Goal: Transaction & Acquisition: Purchase product/service

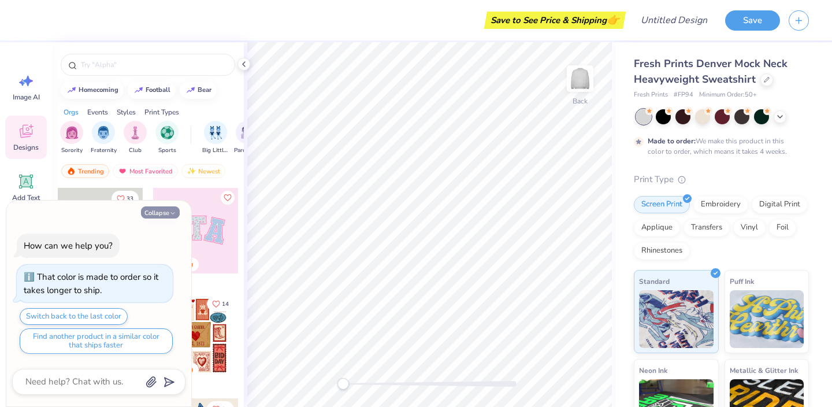
click at [160, 210] on button "Collapse" at bounding box center [160, 212] width 39 height 12
type textarea "x"
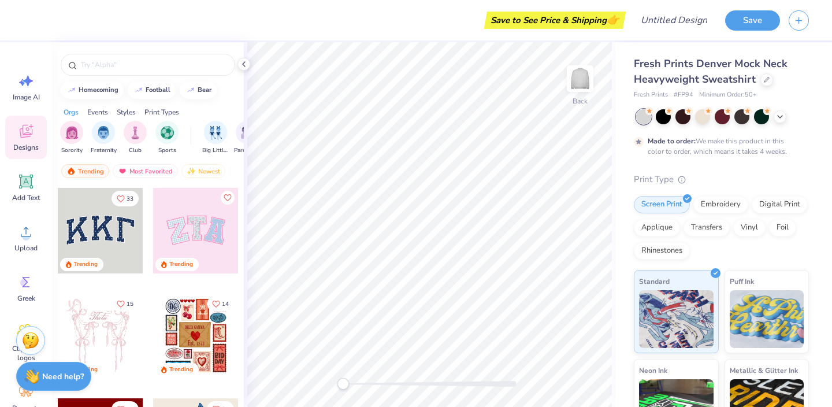
click at [100, 236] on div at bounding box center [101, 231] width 86 height 86
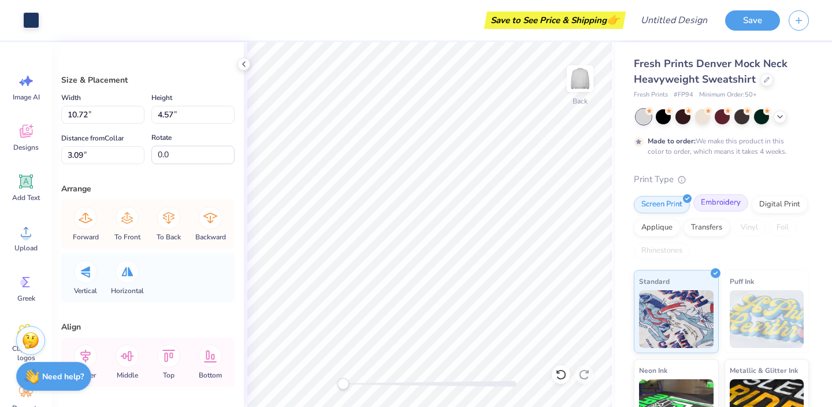
click at [734, 202] on div "Embroidery" at bounding box center [720, 202] width 55 height 17
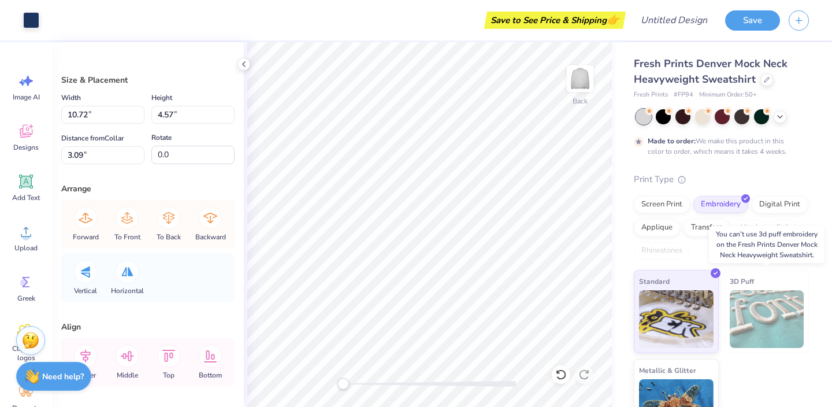
scroll to position [35, 0]
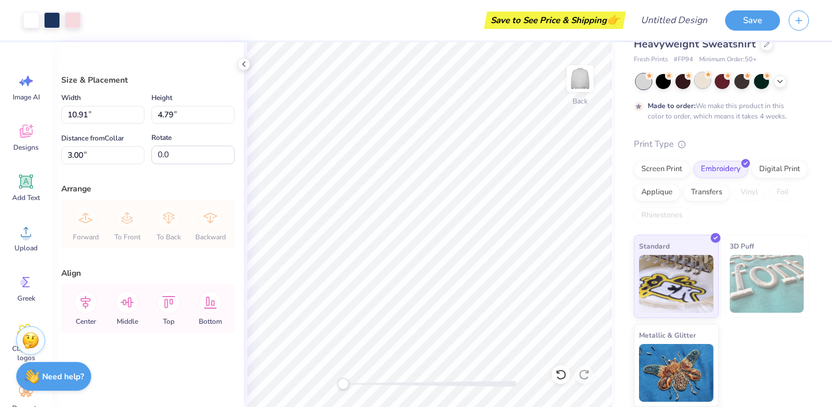
click at [703, 81] on div at bounding box center [702, 80] width 15 height 15
click at [661, 80] on div at bounding box center [663, 80] width 15 height 15
click at [643, 81] on div at bounding box center [643, 81] width 15 height 15
click at [643, 83] on div at bounding box center [643, 81] width 15 height 15
click at [781, 76] on icon at bounding box center [780, 80] width 9 height 9
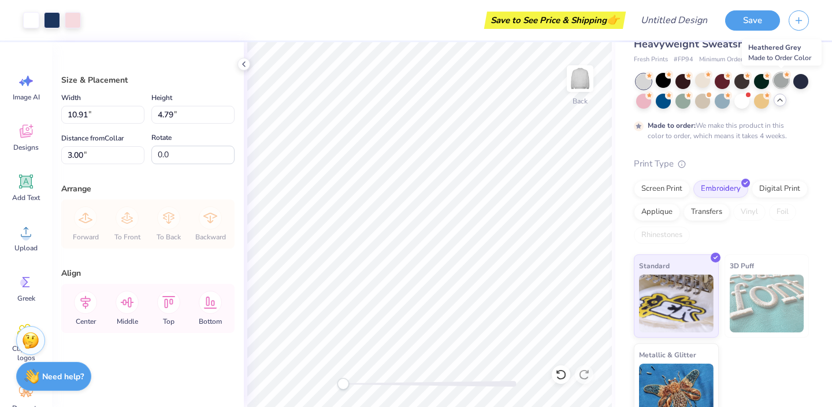
click at [774, 81] on div at bounding box center [781, 80] width 15 height 15
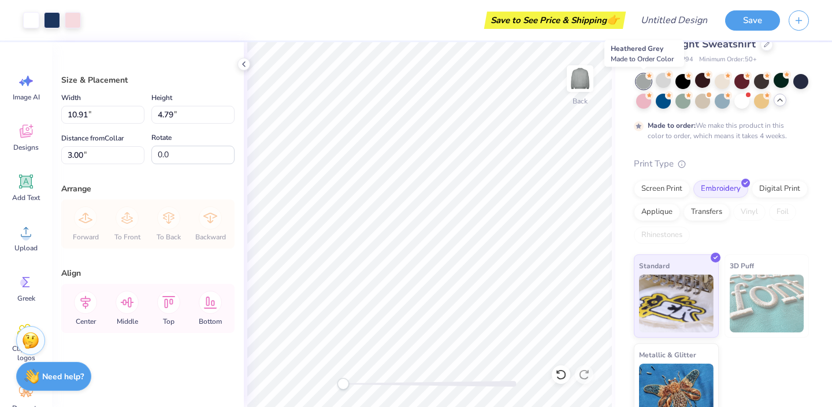
click at [646, 84] on div at bounding box center [643, 81] width 15 height 15
click at [662, 85] on div at bounding box center [663, 80] width 15 height 15
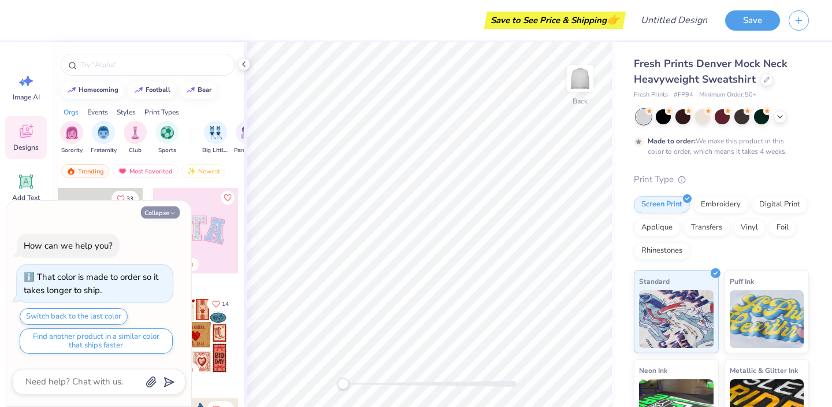
click at [164, 209] on button "Collapse" at bounding box center [160, 212] width 39 height 12
type textarea "x"
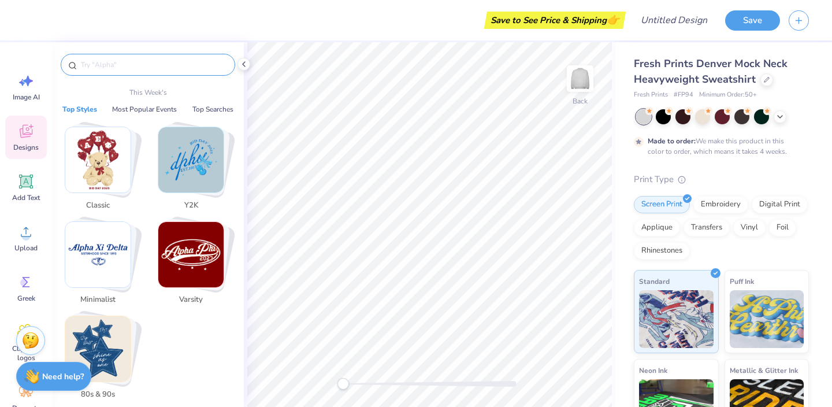
click at [106, 60] on input "text" at bounding box center [154, 65] width 148 height 12
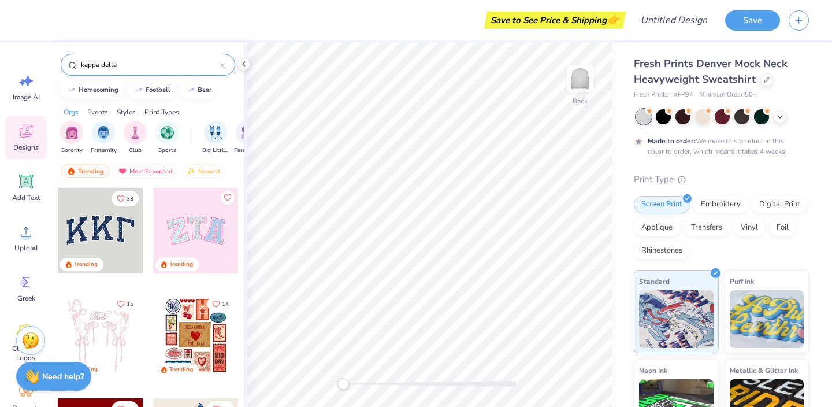
type input "kappa delta"
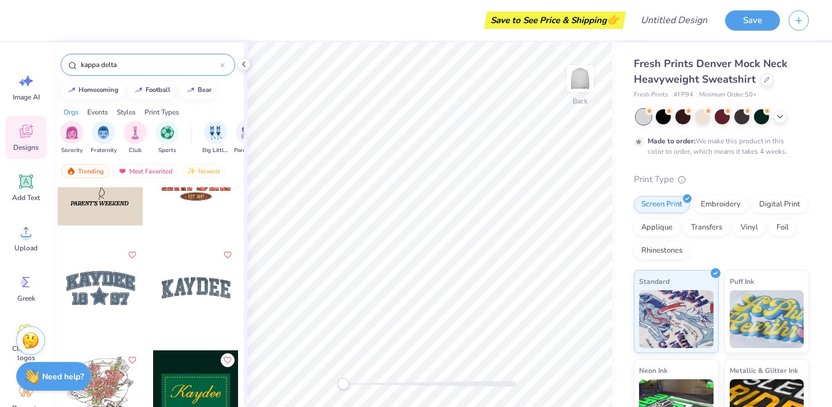
scroll to position [2991, 0]
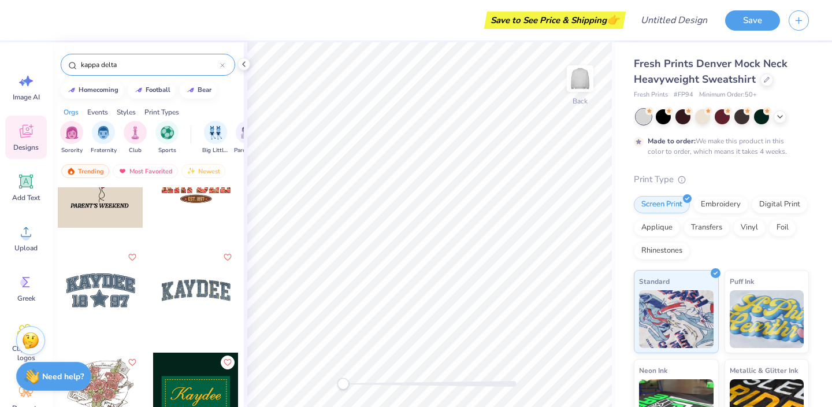
click at [174, 284] on div at bounding box center [196, 290] width 86 height 86
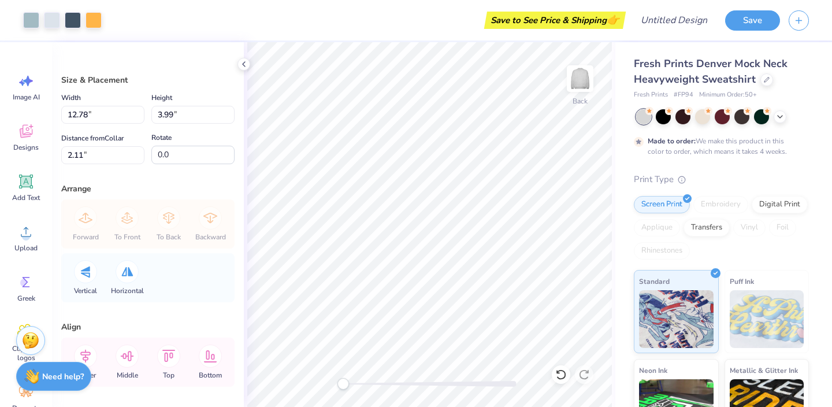
type input "12.78"
type input "3.99"
type input "2.11"
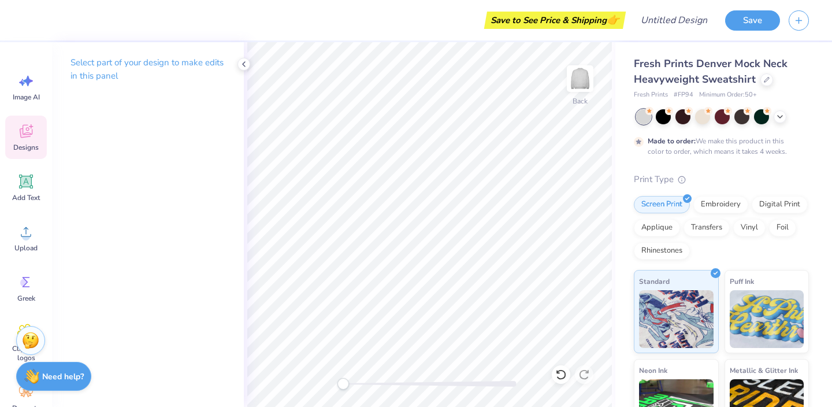
click at [23, 139] on icon at bounding box center [25, 131] width 17 height 17
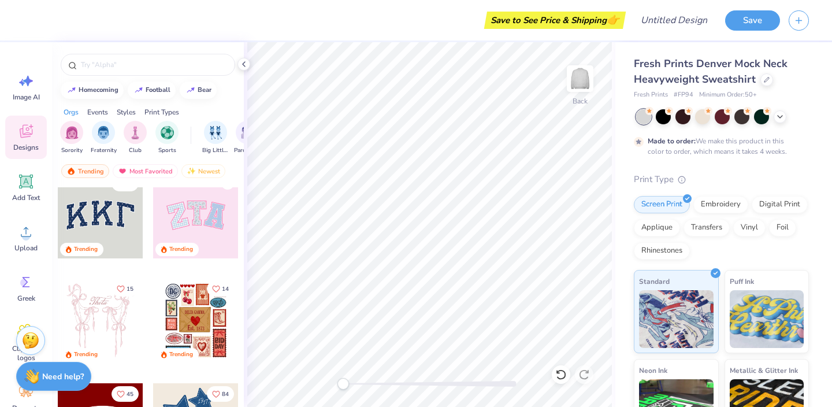
scroll to position [16, 0]
click at [98, 64] on input "text" at bounding box center [154, 65] width 148 height 12
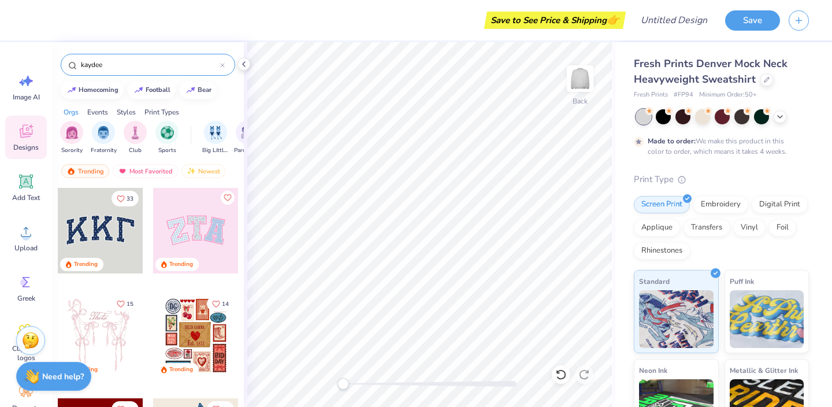
type input "kaydee"
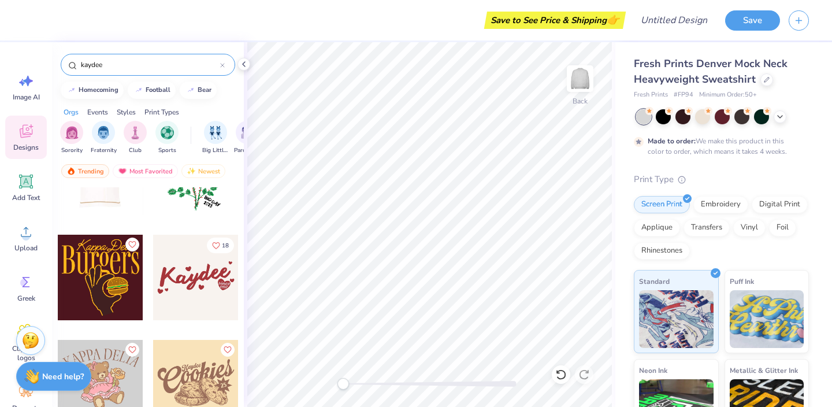
scroll to position [3891, 0]
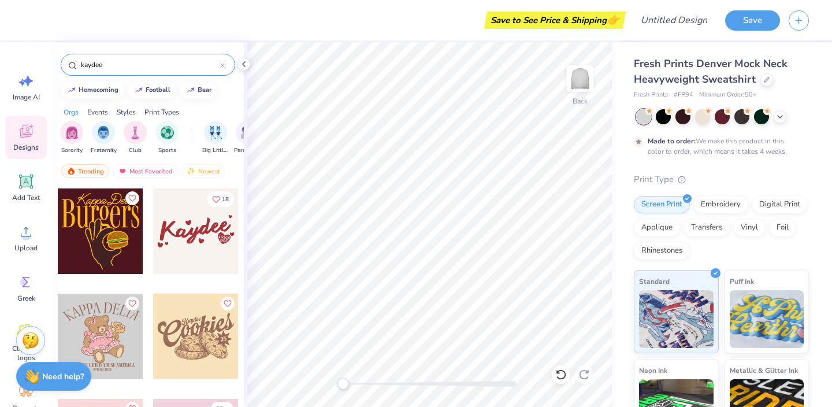
click at [179, 221] on div at bounding box center [196, 231] width 86 height 86
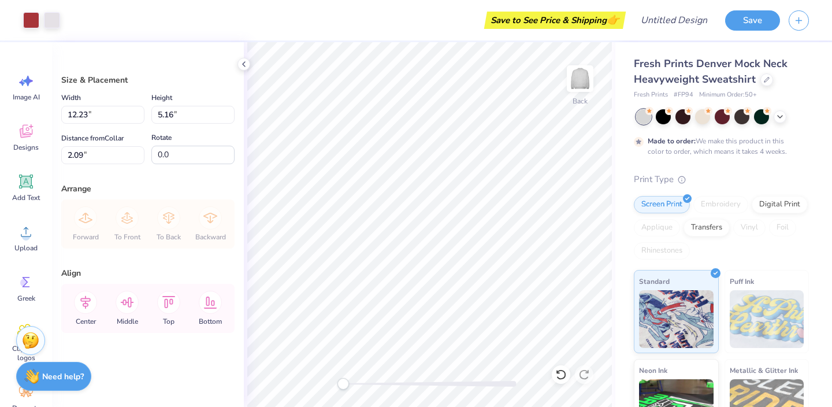
type input "12.23"
type input "5.16"
type input "2.09"
click at [751, 18] on button "Save" at bounding box center [752, 19] width 55 height 20
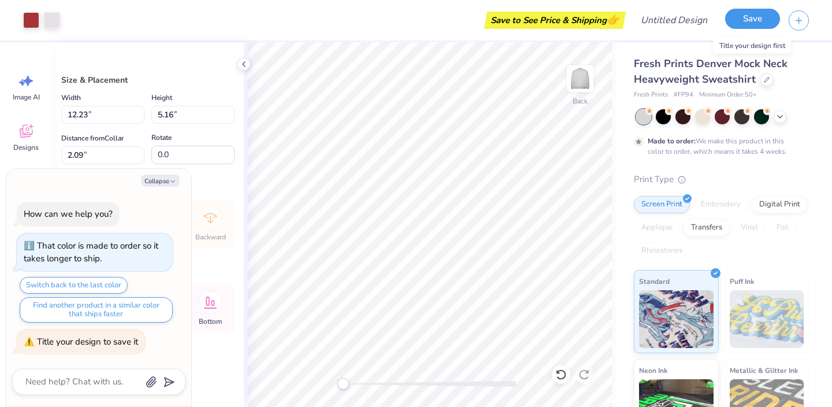
click at [750, 20] on button "Save" at bounding box center [752, 19] width 55 height 20
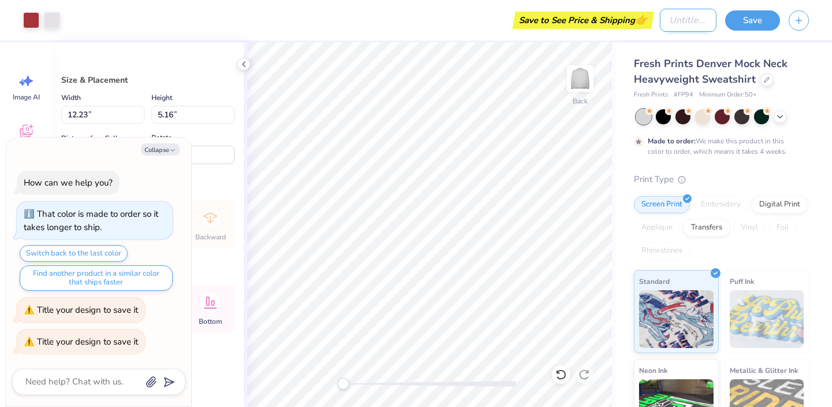
click at [696, 15] on input "Design Title" at bounding box center [688, 20] width 57 height 23
type textarea "x"
type input "k"
type textarea "x"
type input "ka"
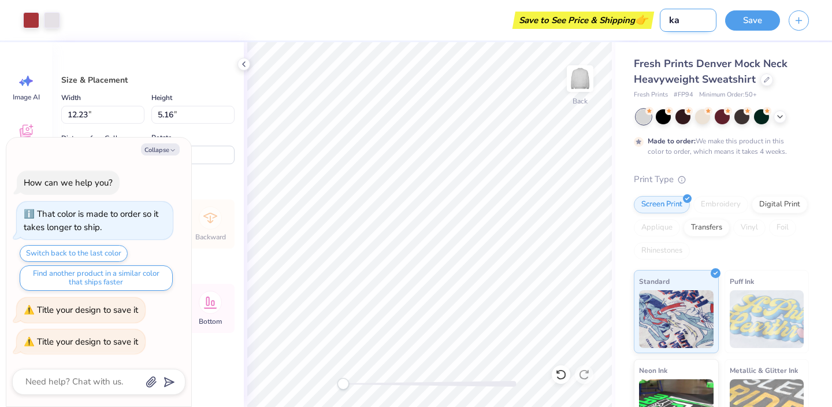
type textarea "x"
type input "[PERSON_NAME]"
type textarea "x"
type input "kayd"
type textarea "x"
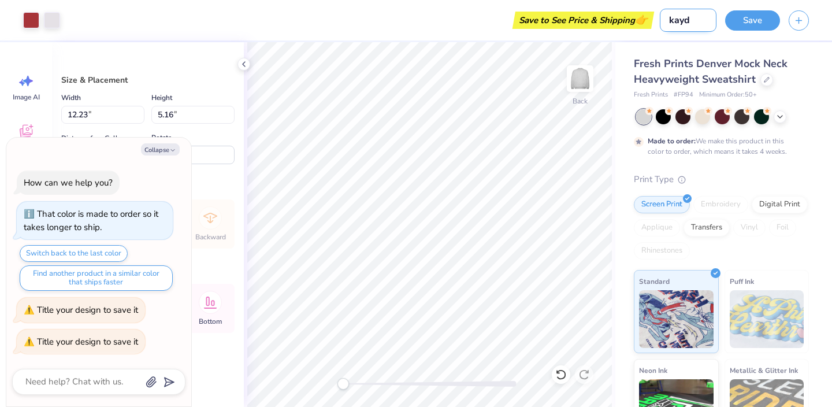
type input "kaydf"
type textarea "x"
type input "kaydfe"
type textarea "x"
type input "kaydf"
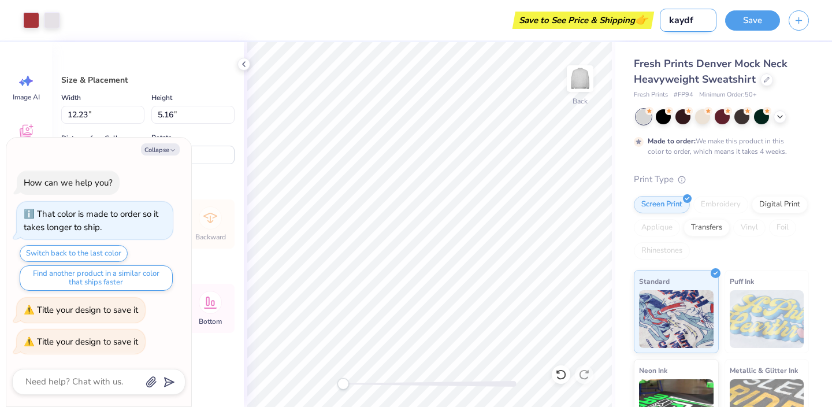
type textarea "x"
type input "kayd"
type textarea "x"
type input "kayde"
type textarea "x"
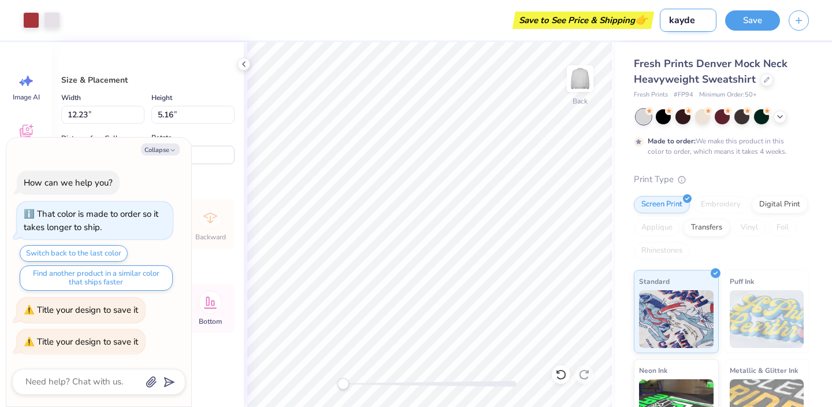
type input "kaydee"
type textarea "x"
type input "kaydee"
type textarea "x"
type input "kaydee m"
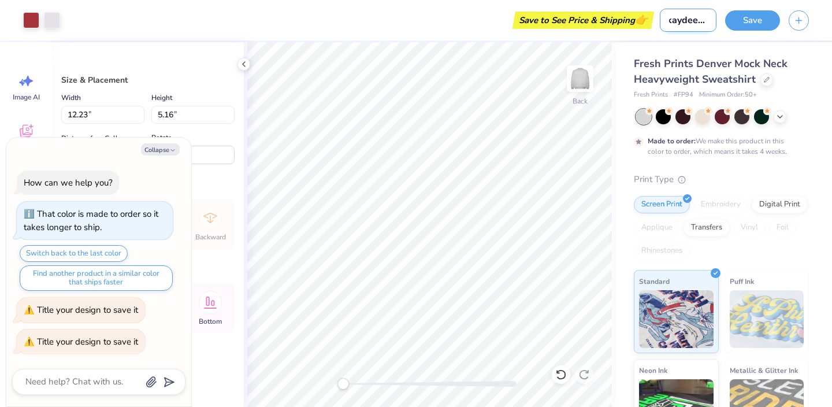
type textarea "x"
type input "kaydee mo"
type textarea "x"
type input "kaydee moc"
type textarea "x"
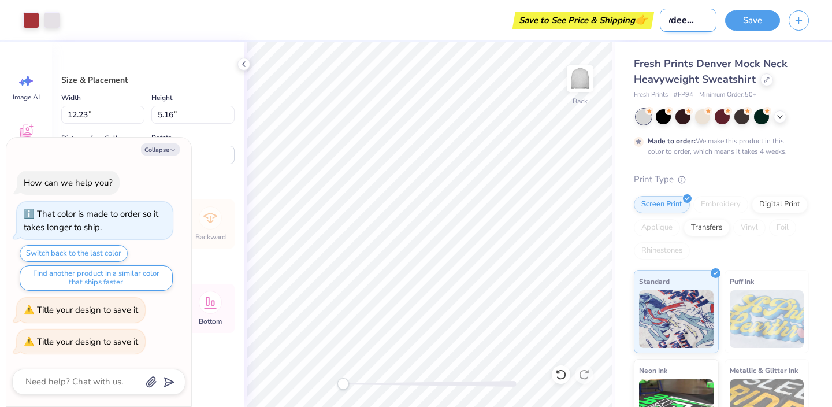
type input "[PERSON_NAME]"
type textarea "x"
type input "kaydee mockn"
type textarea "x"
type input "kaydee mockne"
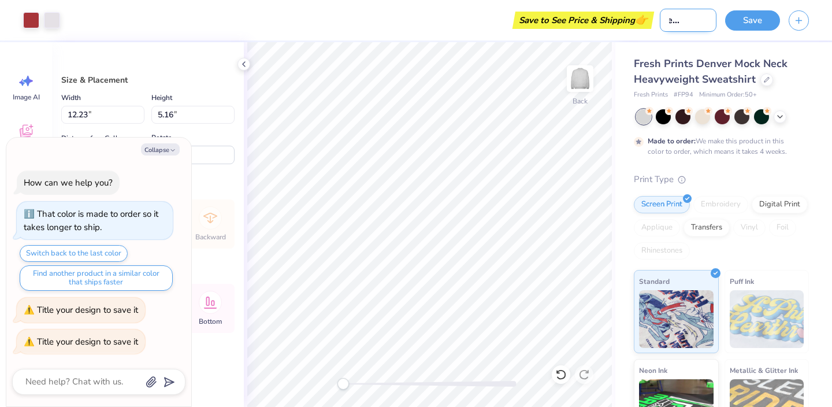
type textarea "x"
type input "kaydee mocknec"
type textarea "x"
type input "kaydee mockneck"
type textarea "x"
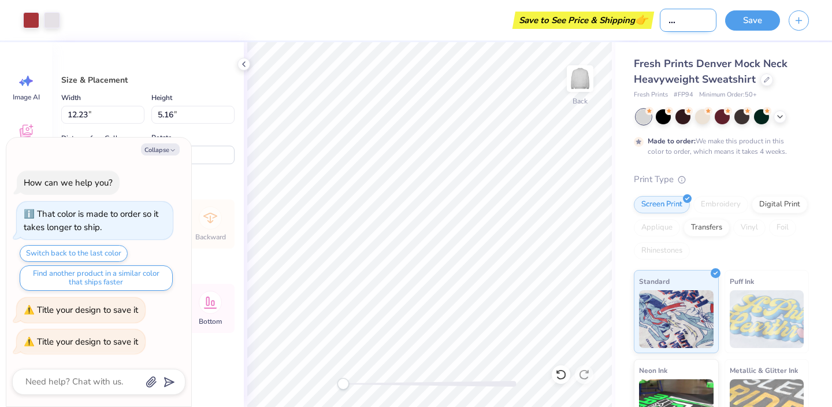
scroll to position [0, 37]
type input "kaydee mockneck"
click at [744, 20] on button "Save" at bounding box center [752, 19] width 55 height 20
type textarea "x"
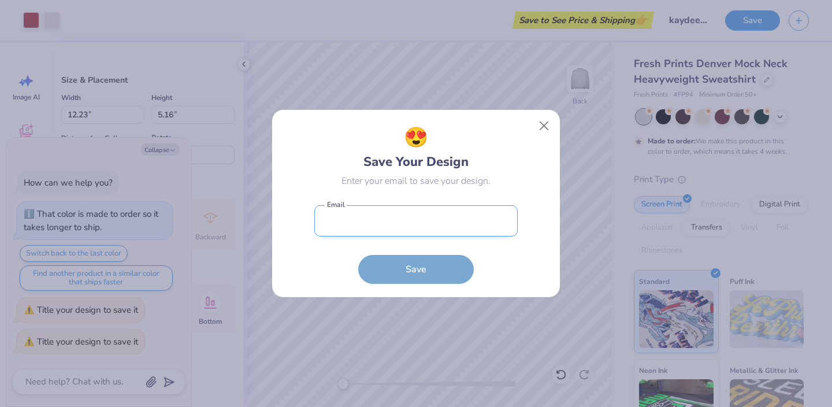
click at [407, 221] on input "email" at bounding box center [415, 221] width 203 height 32
type input "[EMAIL_ADDRESS][DOMAIN_NAME]"
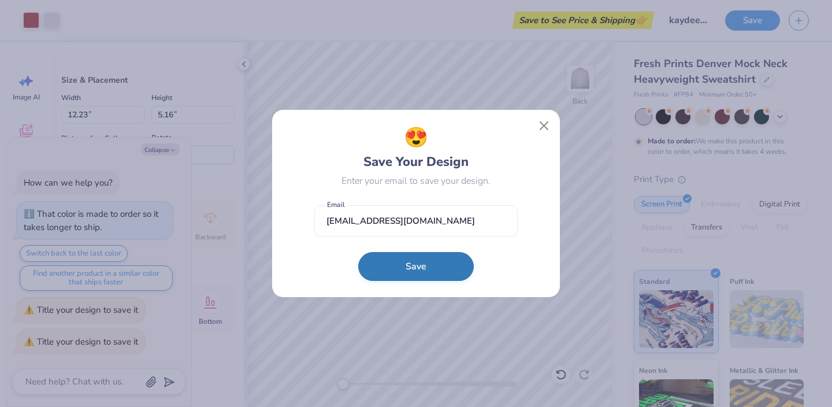
click at [411, 275] on button "Save" at bounding box center [416, 266] width 116 height 29
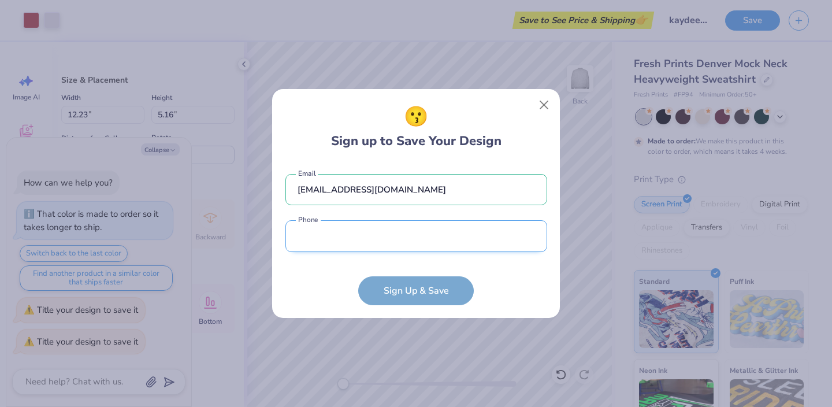
click at [396, 244] on input "tel" at bounding box center [416, 236] width 262 height 32
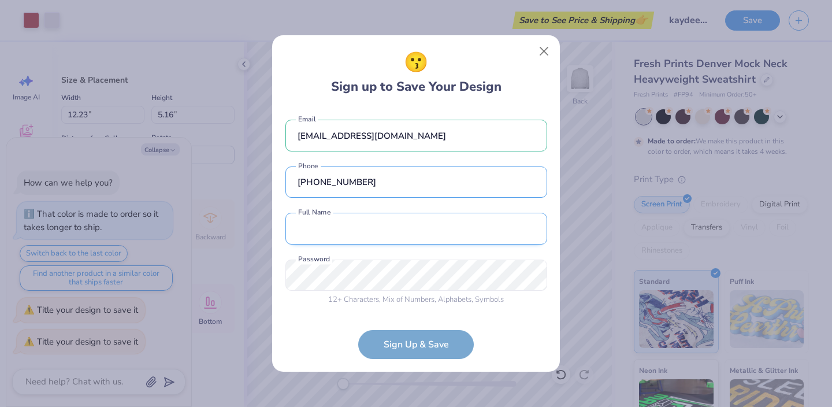
type input "[PHONE_NUMBER]"
click at [358, 236] on input "text" at bounding box center [416, 229] width 262 height 32
type input "[PERSON_NAME]"
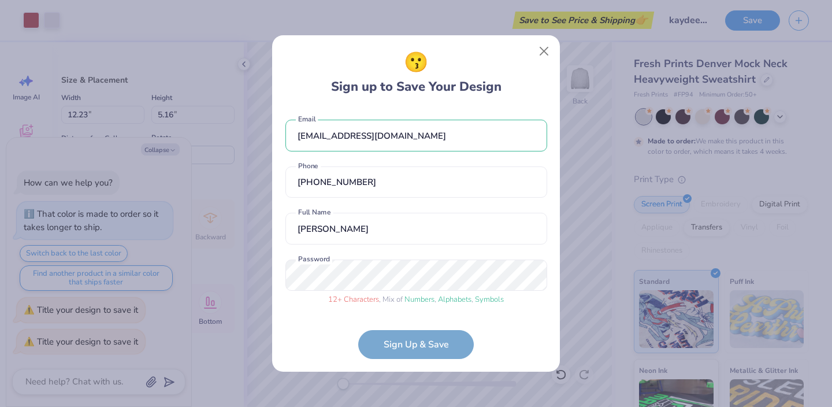
click at [406, 344] on form "[EMAIL_ADDRESS][DOMAIN_NAME] Email [PHONE_NUMBER] Phone [PERSON_NAME] Full Name…" at bounding box center [416, 233] width 262 height 251
click at [261, 261] on div "😗 Sign up to Save Your Design [EMAIL_ADDRESS][DOMAIN_NAME] Email [PHONE_NUMBER]…" at bounding box center [416, 203] width 832 height 407
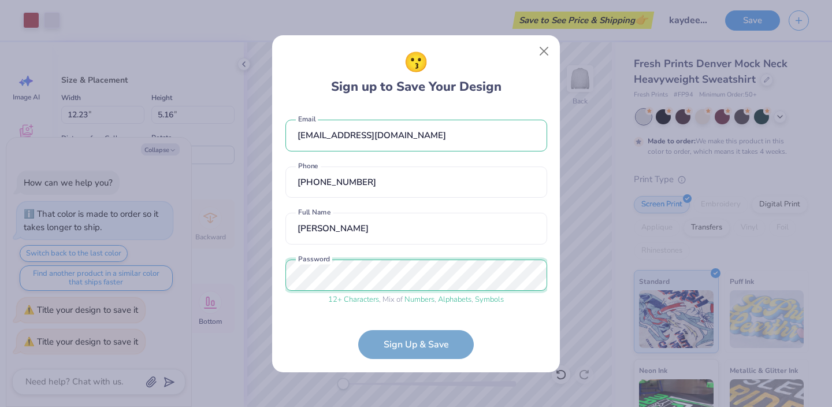
scroll to position [43, 0]
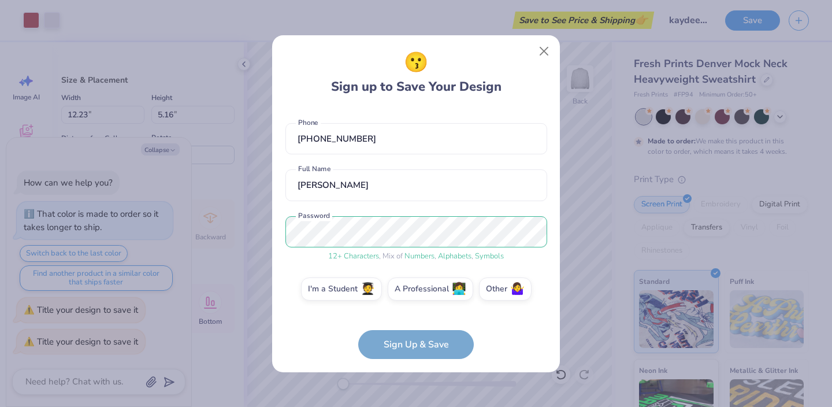
click at [422, 337] on form "[EMAIL_ADDRESS][DOMAIN_NAME] Email [PHONE_NUMBER] Phone [PERSON_NAME] Full Name…" at bounding box center [416, 233] width 262 height 251
click at [419, 340] on form "[EMAIL_ADDRESS][DOMAIN_NAME] Email [PHONE_NUMBER] Phone [PERSON_NAME] Full Name…" at bounding box center [416, 233] width 262 height 251
click at [364, 293] on span "🧑‍🎓" at bounding box center [368, 286] width 14 height 13
click at [413, 331] on input "I'm a Student 🧑‍🎓" at bounding box center [417, 335] width 8 height 8
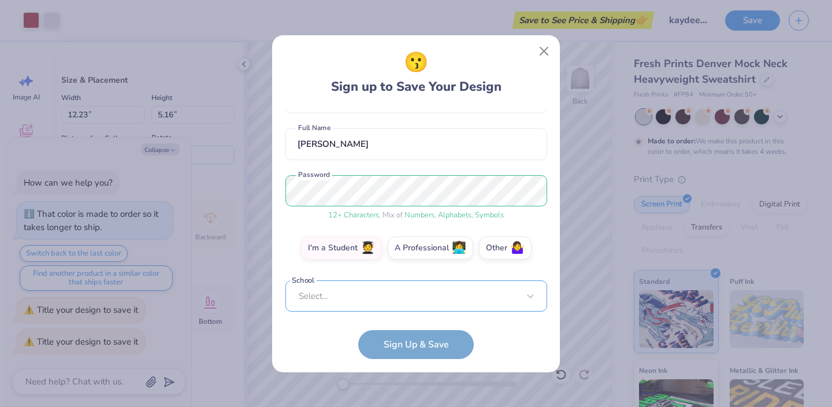
click at [395, 294] on div "Select..." at bounding box center [416, 296] width 262 height 32
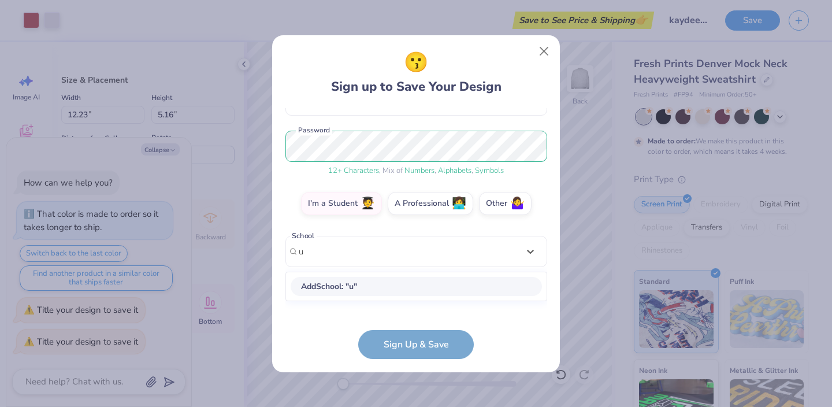
scroll to position [129, 0]
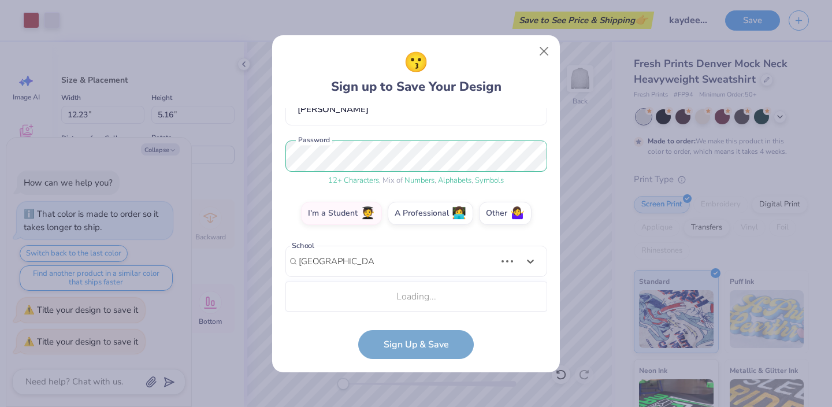
type input "[GEOGRAPHIC_DATA][US_STATE]"
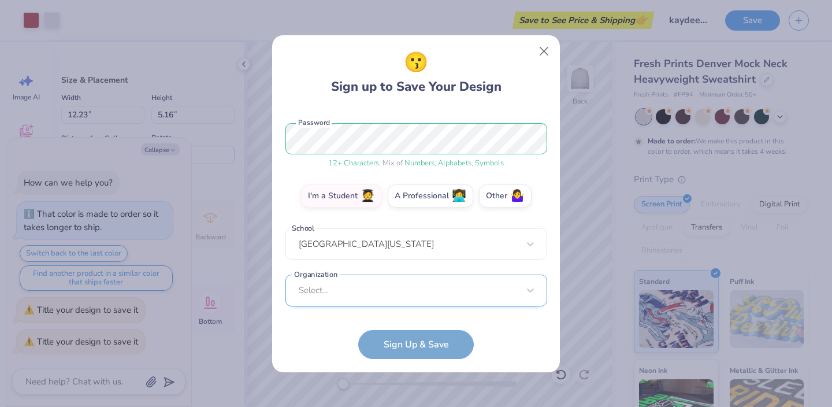
click at [358, 287] on div "Select..." at bounding box center [416, 291] width 262 height 32
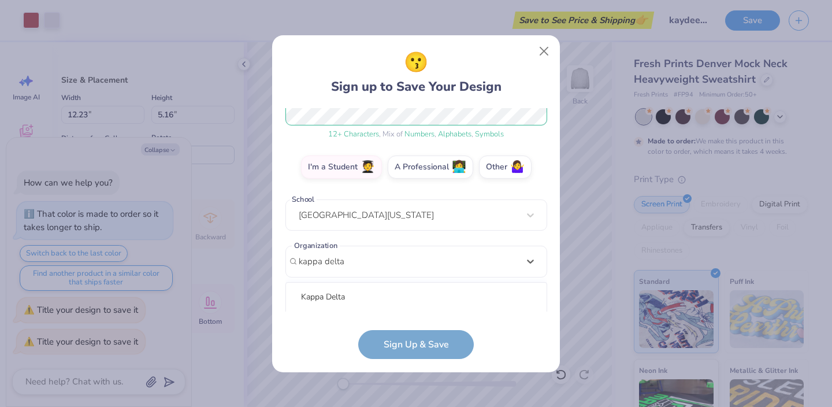
scroll to position [310, 0]
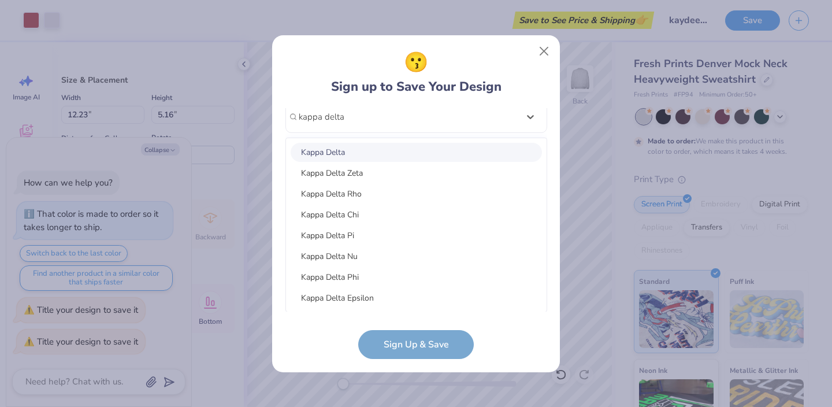
click at [391, 153] on div "Kappa Delta" at bounding box center [416, 152] width 251 height 19
type input "kappa delta"
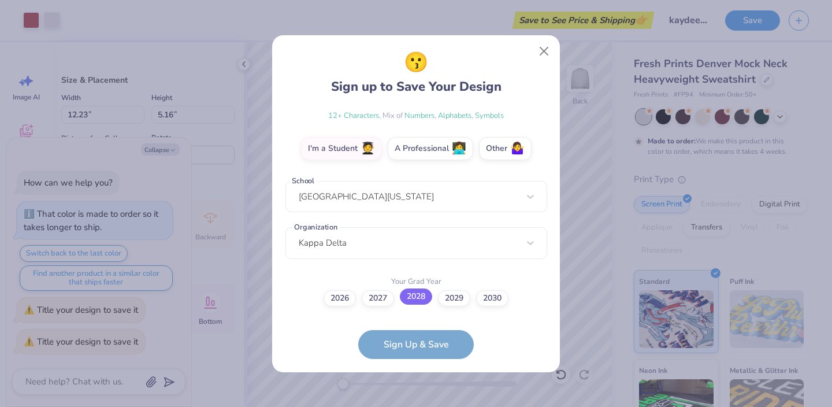
click at [418, 296] on label "2028" at bounding box center [416, 296] width 32 height 16
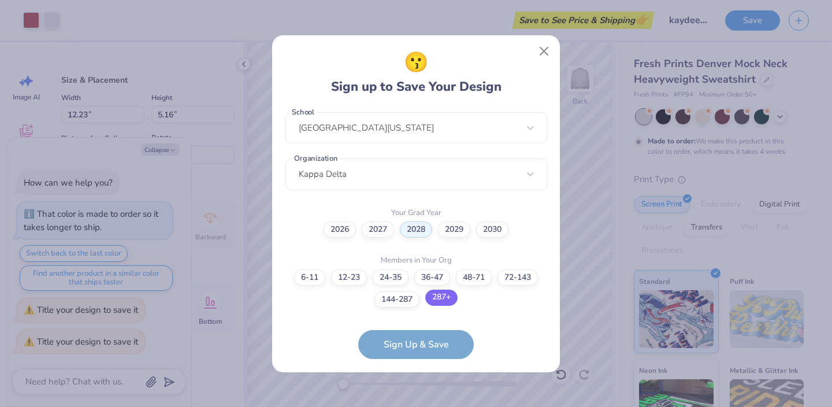
click at [429, 298] on label "287+" at bounding box center [441, 298] width 32 height 16
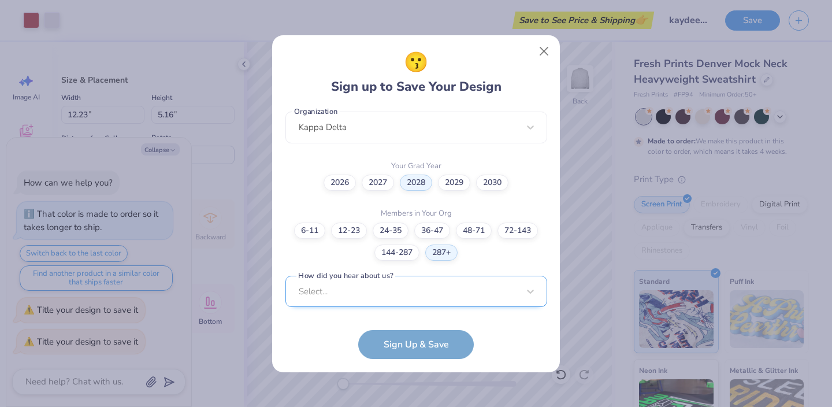
click at [415, 295] on div "Select..." at bounding box center [416, 292] width 262 height 32
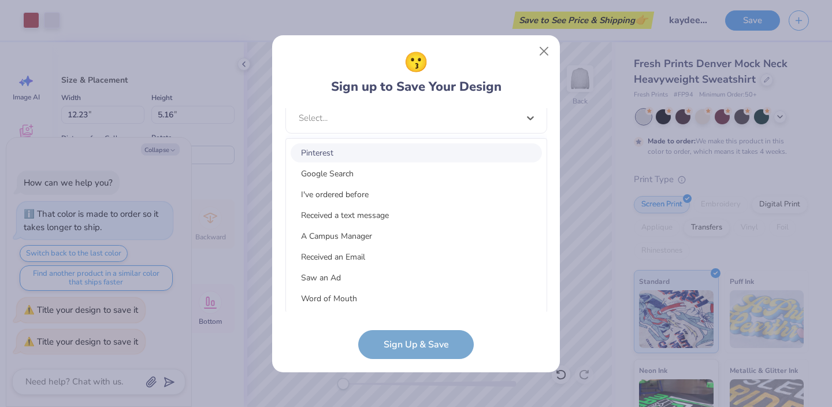
click at [446, 141] on div "Pinterest Google Search I've ordered before Received a text message A Campus Ma…" at bounding box center [416, 225] width 261 height 173
click at [374, 152] on div "Pinterest" at bounding box center [416, 152] width 251 height 19
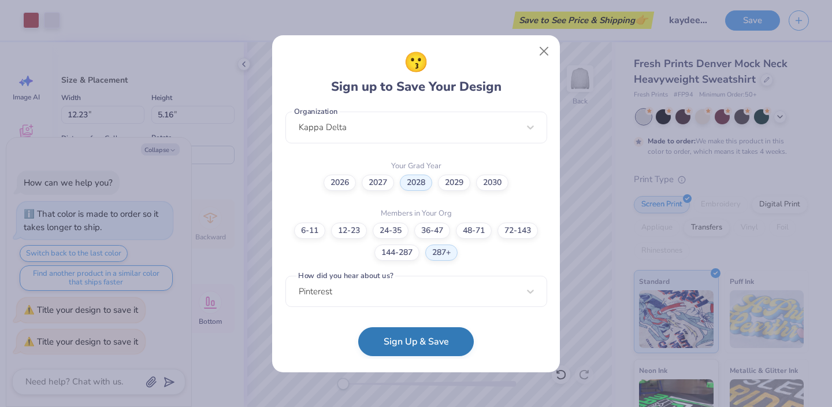
click at [401, 344] on button "Sign Up & Save" at bounding box center [416, 341] width 116 height 29
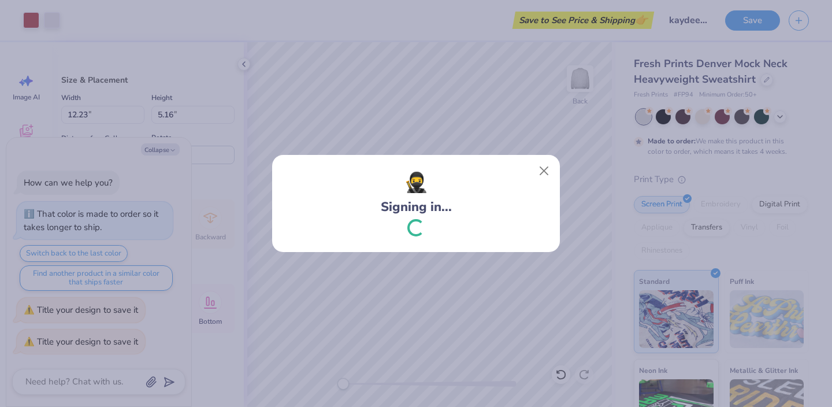
click at [420, 339] on div "🥷 Signing in..." at bounding box center [416, 203] width 832 height 407
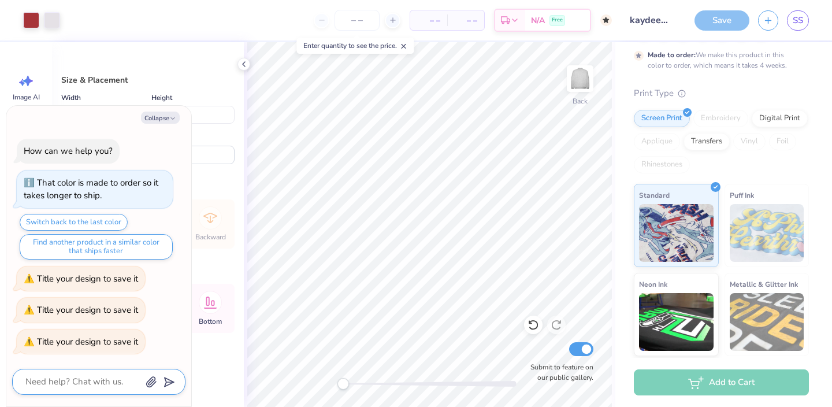
scroll to position [0, 0]
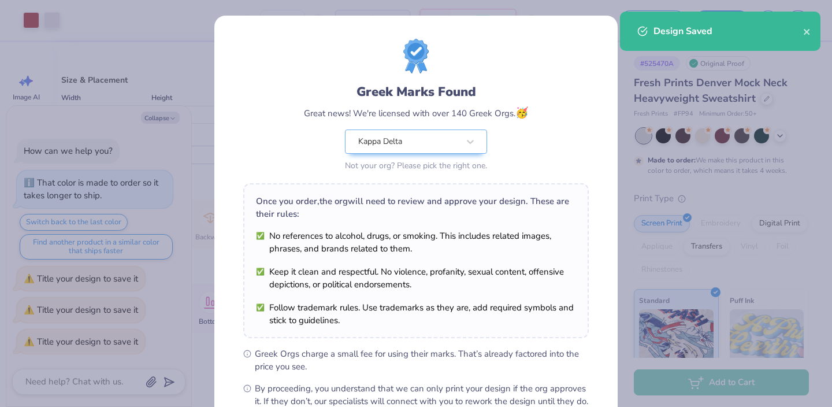
scroll to position [134, 0]
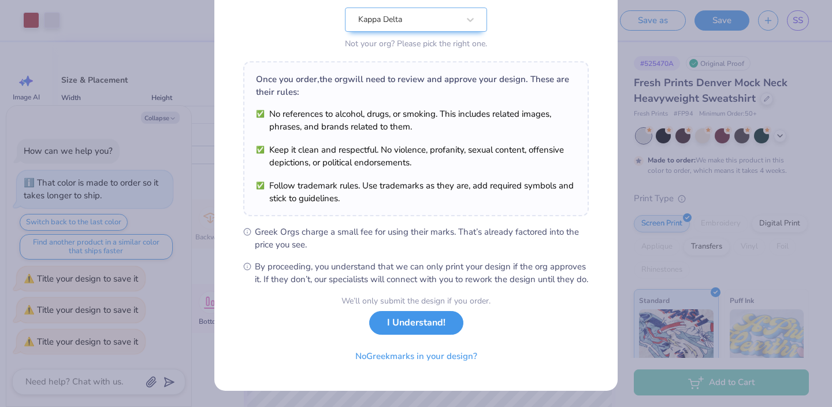
click at [427, 316] on button "I Understand!" at bounding box center [416, 323] width 94 height 24
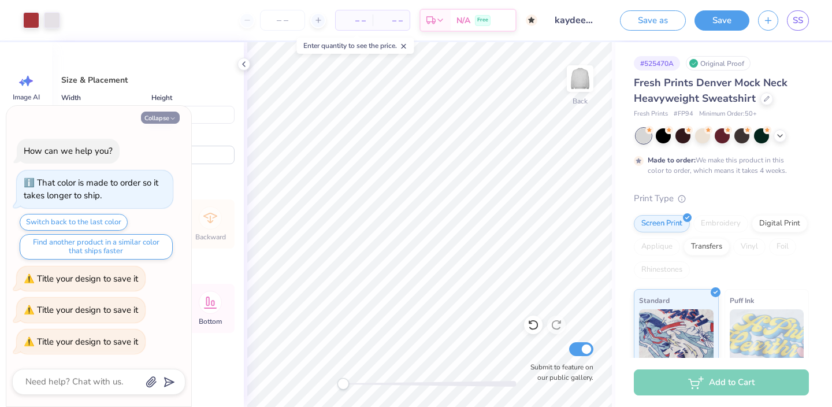
click at [172, 113] on button "Collapse" at bounding box center [160, 118] width 39 height 12
type textarea "x"
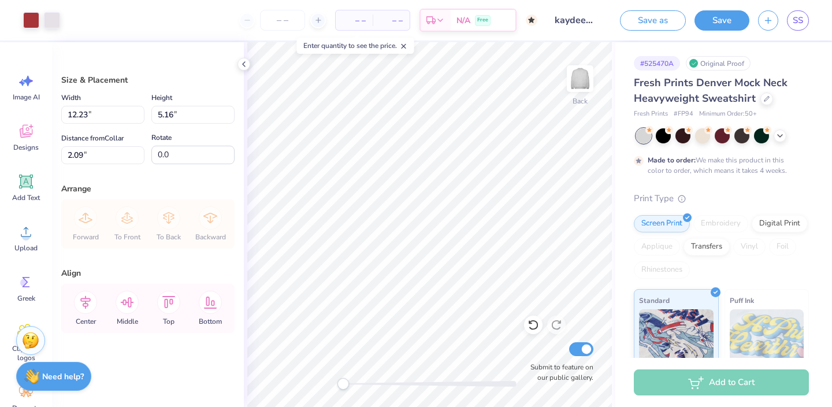
click at [687, 386] on div "Add to Cart" at bounding box center [721, 382] width 175 height 26
click at [353, 27] on div "– – Per Item" at bounding box center [354, 20] width 37 height 20
click at [283, 19] on input "number" at bounding box center [282, 20] width 45 height 21
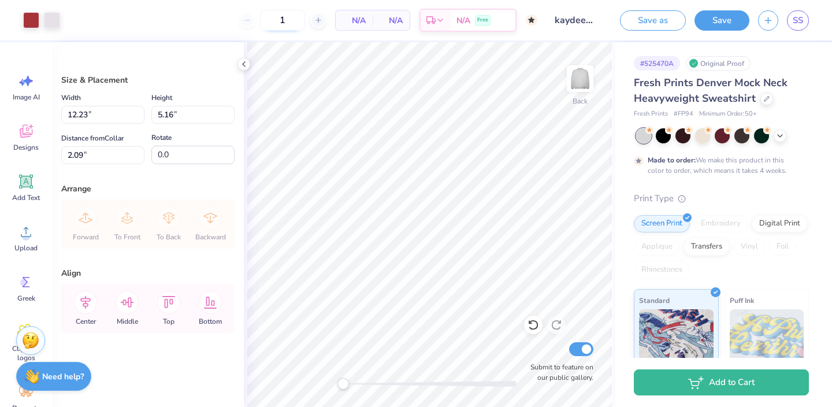
type input "50"
